Goal: Information Seeking & Learning: Learn about a topic

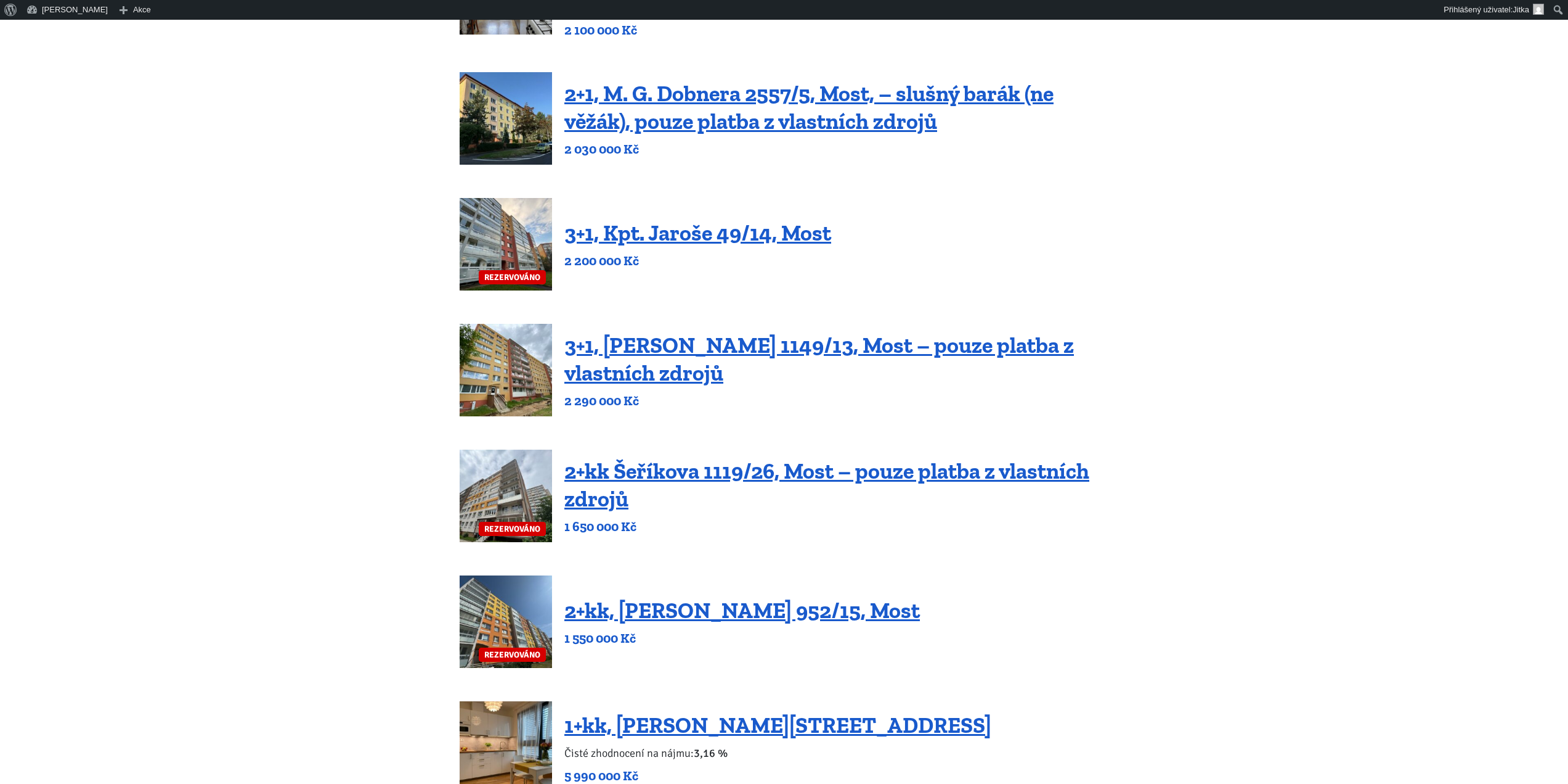
scroll to position [370, 0]
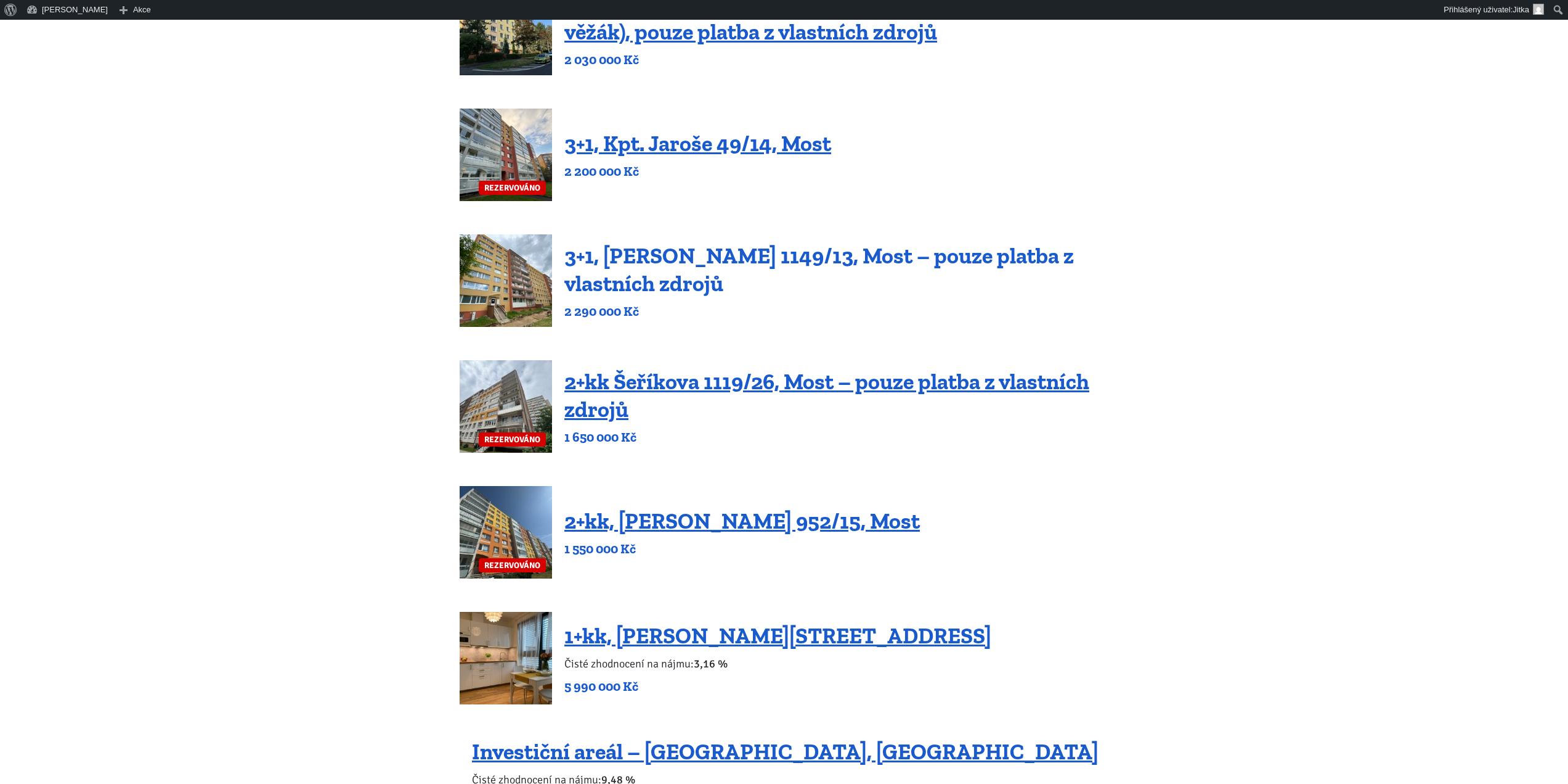
click at [676, 255] on link "3+1, [PERSON_NAME] 1149/13, Most – pouze platba z vlastních zdrojů" at bounding box center [819, 270] width 510 height 54
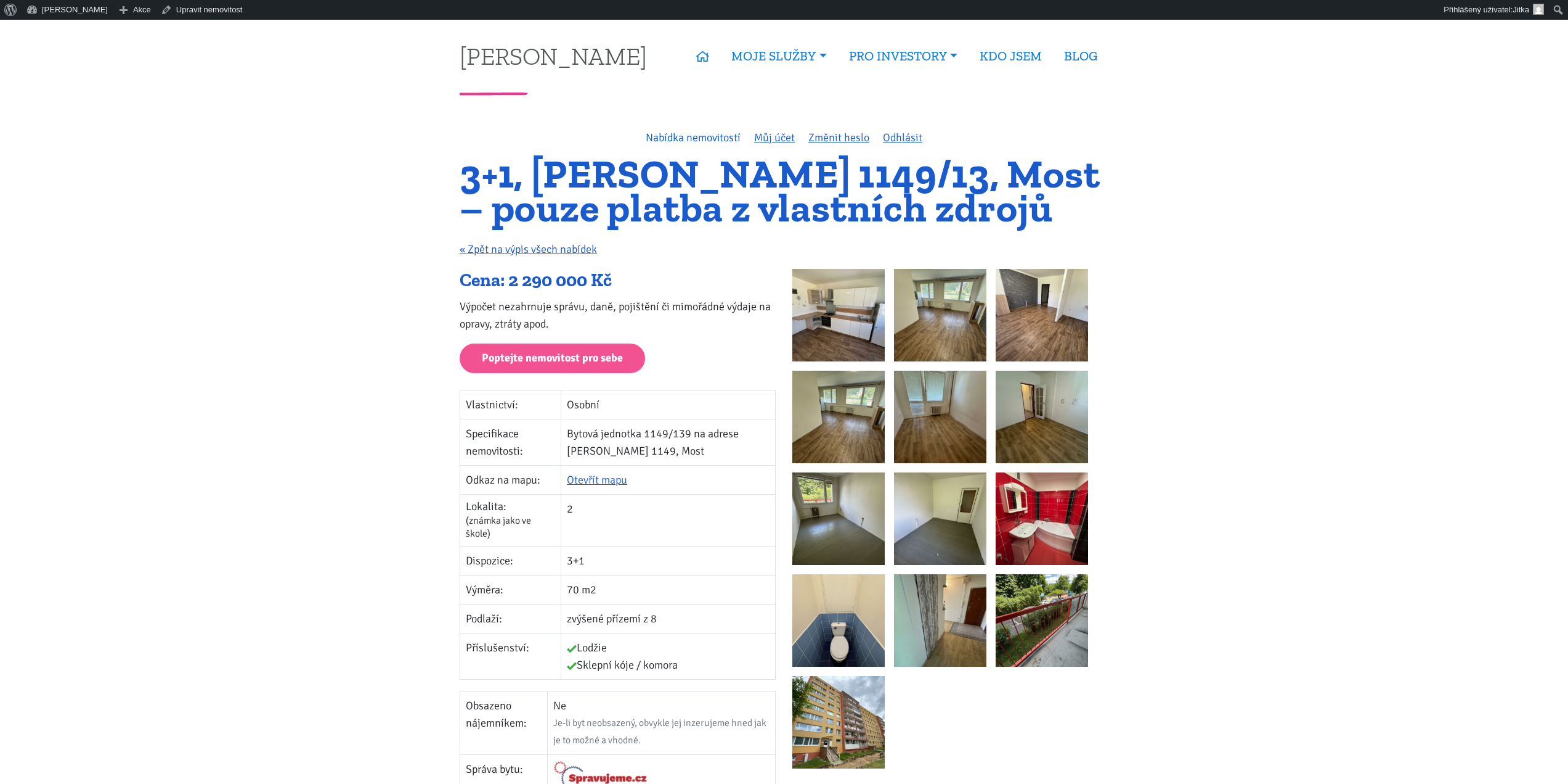
click at [699, 141] on link "Nabídka nemovitostí" at bounding box center [693, 137] width 95 height 14
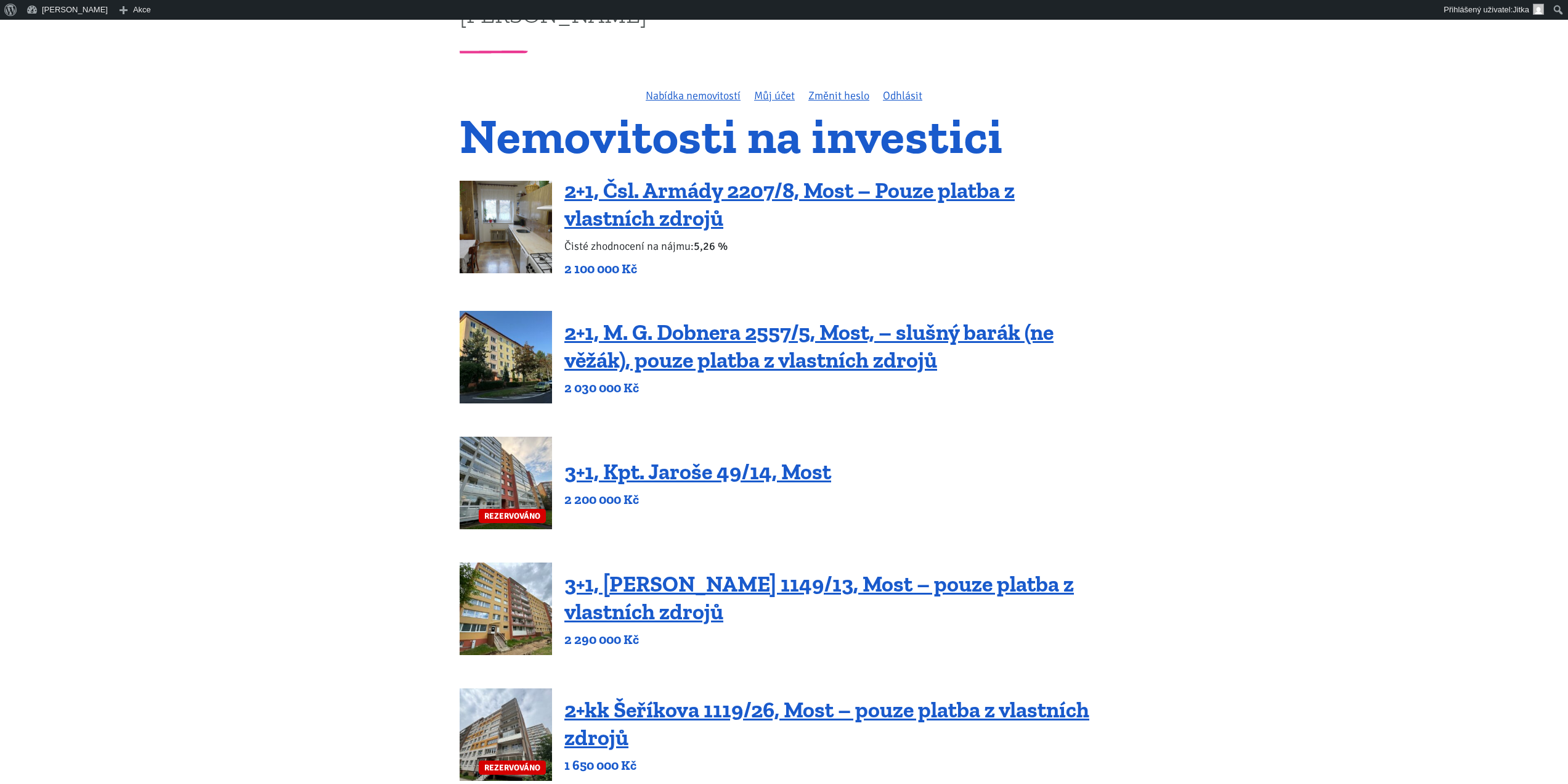
scroll to position [62, 0]
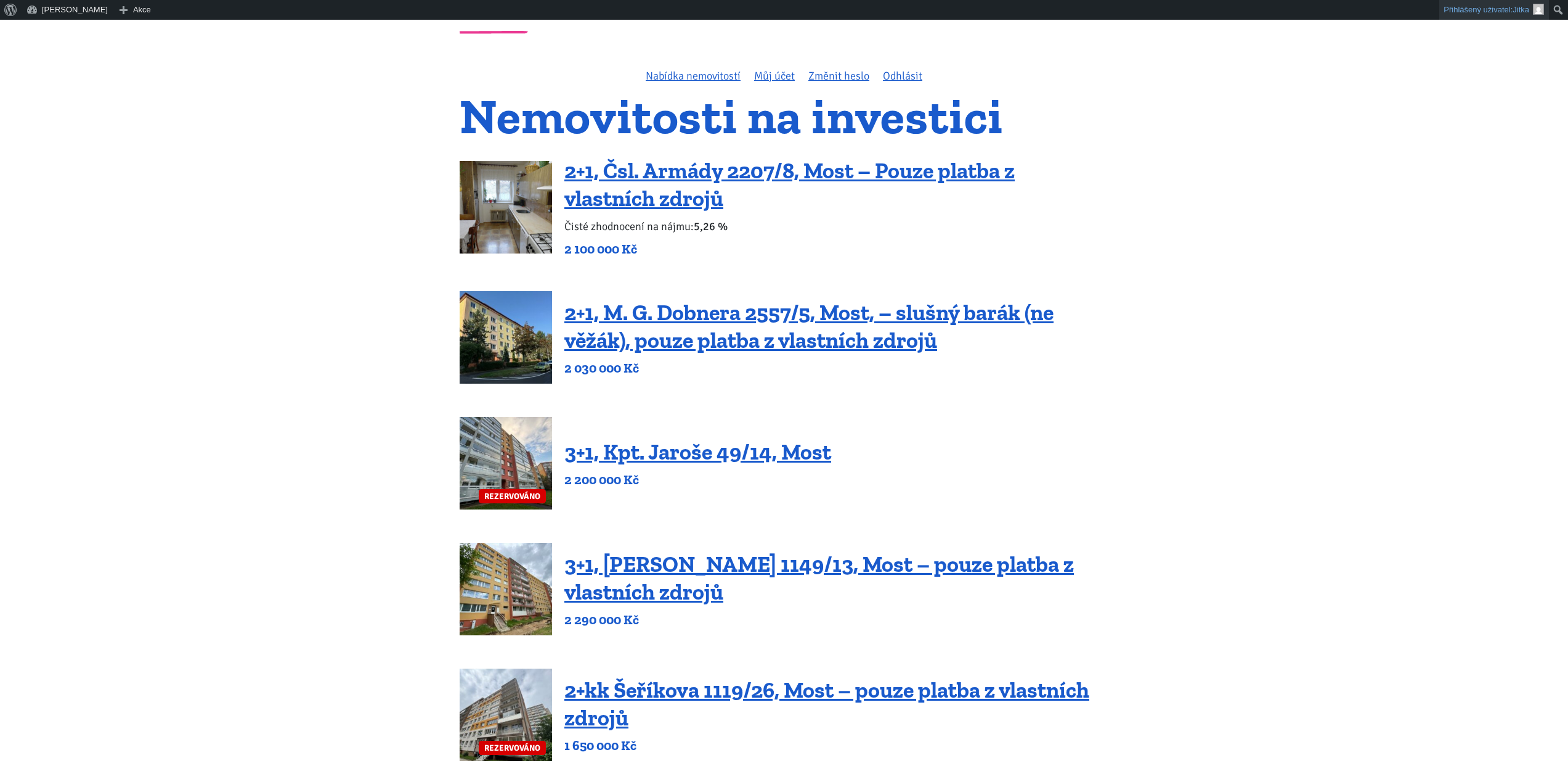
click at [1487, 6] on link "Přihlášený uživatel: Jitka" at bounding box center [1494, 10] width 110 height 20
